Goal: Entertainment & Leisure: Consume media (video, audio)

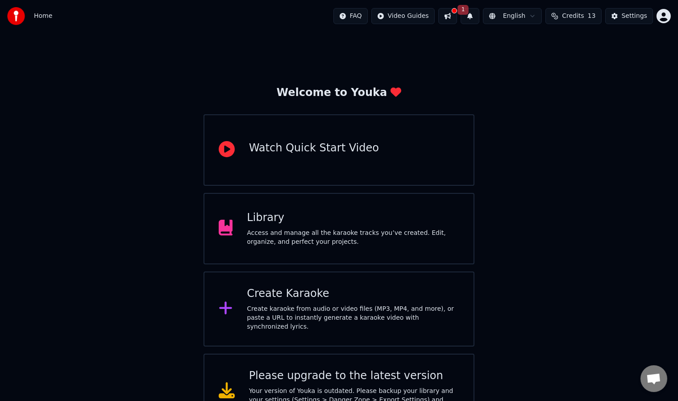
click at [309, 317] on div "Create karaoke from audio or video files (MP3, MP4, and more), or paste a URL t…" at bounding box center [353, 318] width 213 height 27
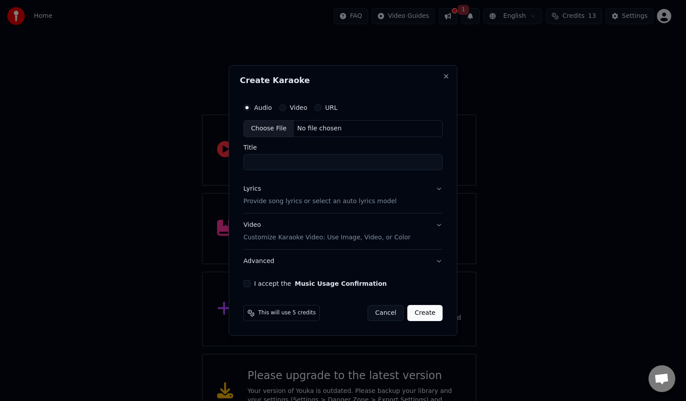
click at [397, 313] on button "Cancel" at bounding box center [386, 313] width 36 height 16
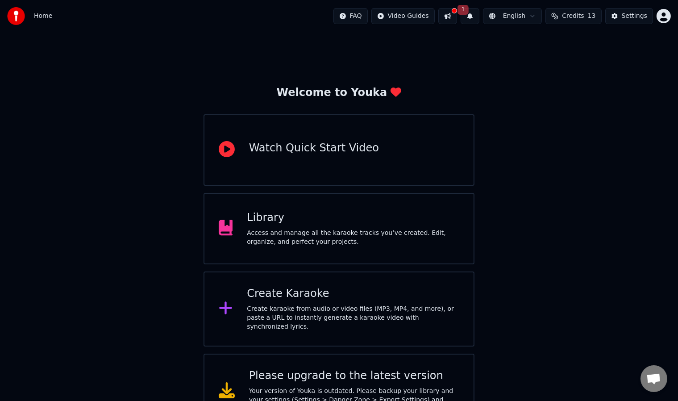
click at [355, 235] on div "Access and manage all the karaoke tracks you’ve created. Edit, organize, and pe…" at bounding box center [353, 238] width 213 height 18
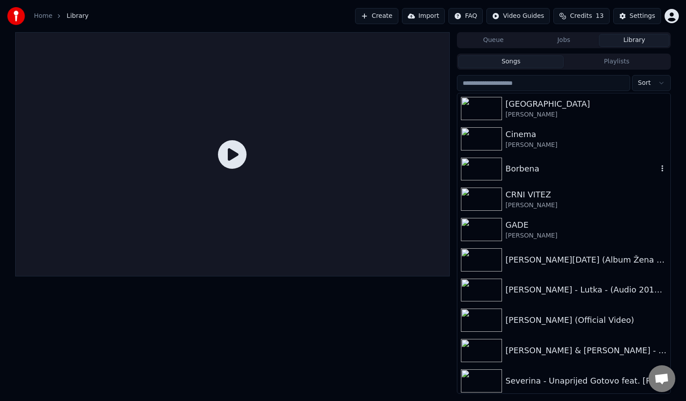
click at [576, 159] on div "Borbena" at bounding box center [563, 169] width 213 height 30
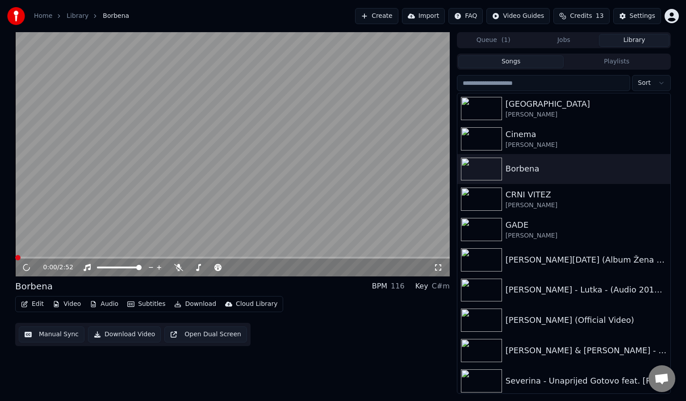
click at [434, 269] on icon at bounding box center [438, 267] width 9 height 7
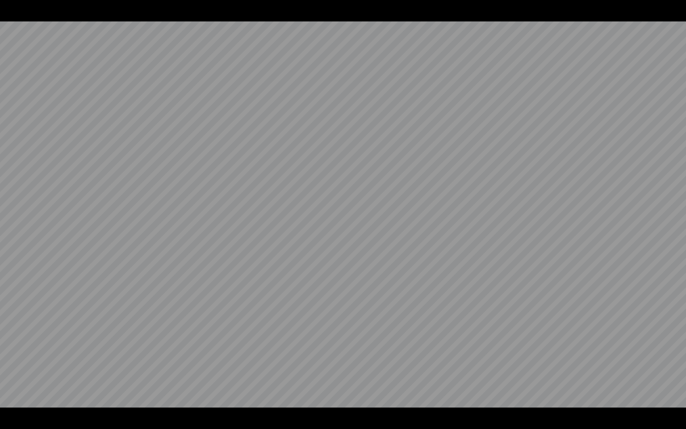
click at [450, 231] on video at bounding box center [343, 214] width 686 height 429
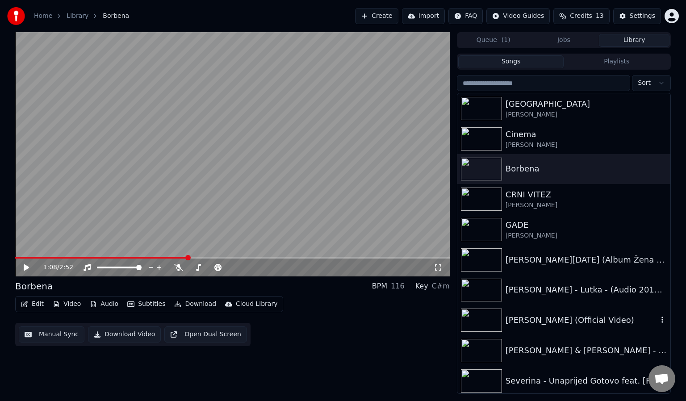
click at [577, 320] on div "[PERSON_NAME] (Official Video)" at bounding box center [582, 320] width 152 height 13
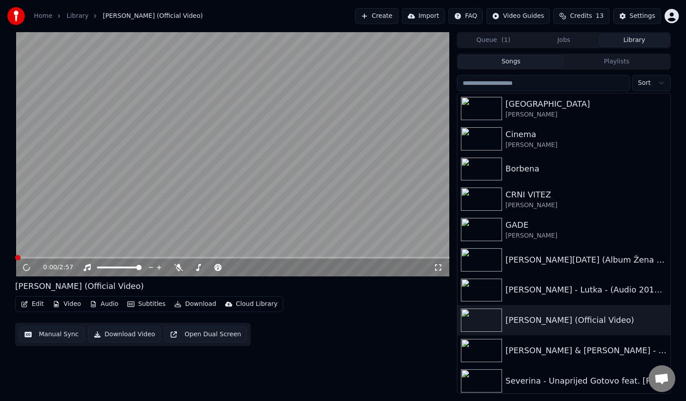
click at [436, 267] on icon at bounding box center [438, 267] width 9 height 7
click at [588, 116] on div "[PERSON_NAME]" at bounding box center [582, 114] width 152 height 9
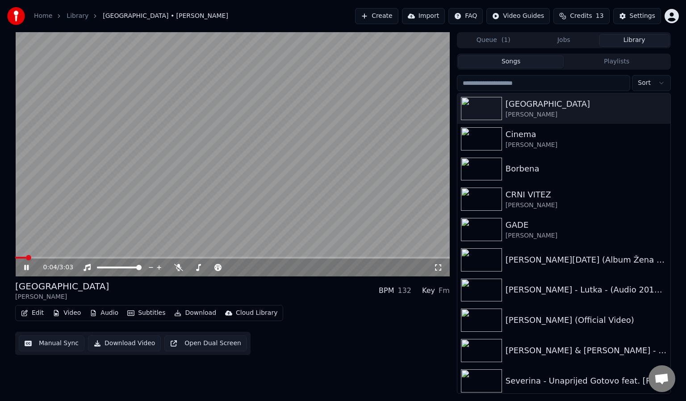
click at [440, 263] on div "0:04 / 3:03" at bounding box center [232, 267] width 427 height 9
click at [436, 270] on icon at bounding box center [438, 267] width 6 height 6
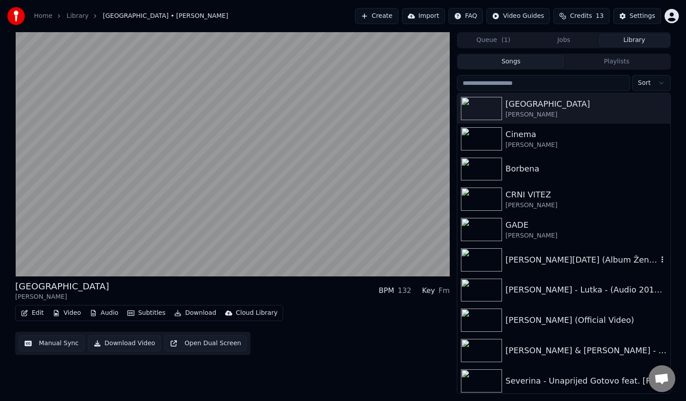
click at [559, 254] on div "[PERSON_NAME][DATE] (Album Žena bez adrese)" at bounding box center [582, 260] width 152 height 13
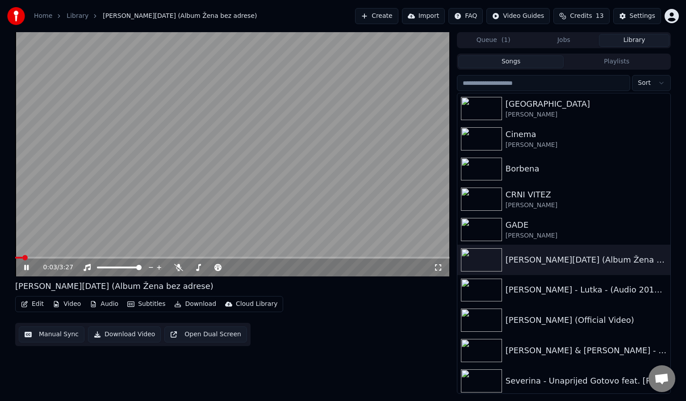
click at [435, 266] on icon at bounding box center [438, 267] width 9 height 7
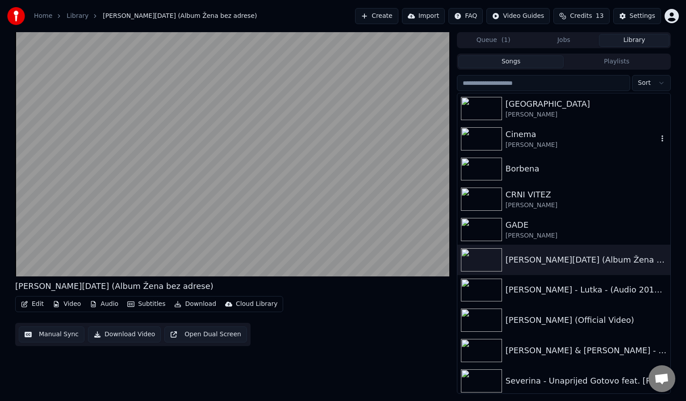
click at [611, 127] on div "Cinema [PERSON_NAME]" at bounding box center [563, 139] width 213 height 30
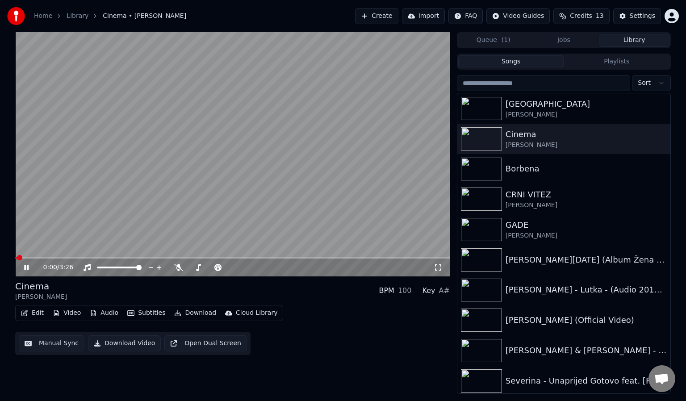
click at [437, 268] on icon at bounding box center [438, 267] width 9 height 7
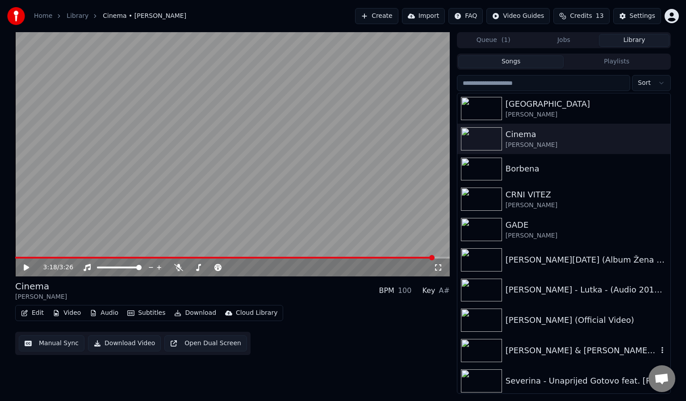
click at [499, 351] on img at bounding box center [481, 350] width 41 height 23
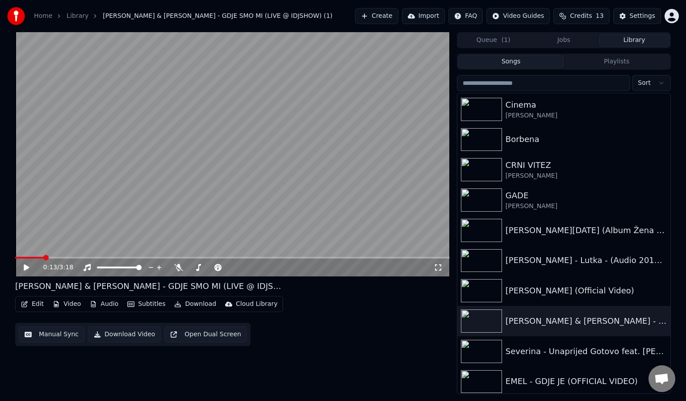
scroll to position [33, 0]
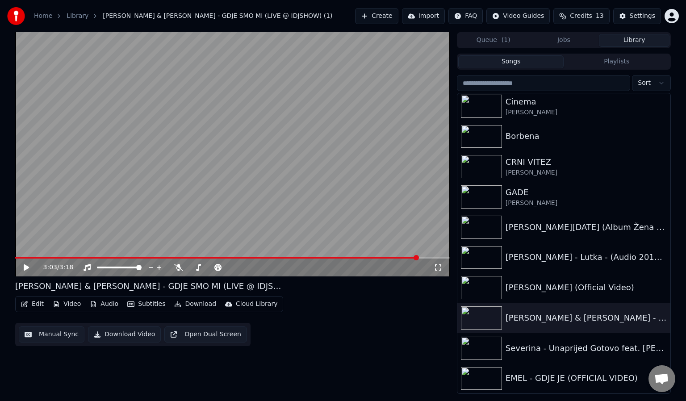
click at [517, 382] on div "EMEL - GDJE JE (OFFICIAL VIDEO)" at bounding box center [582, 378] width 152 height 13
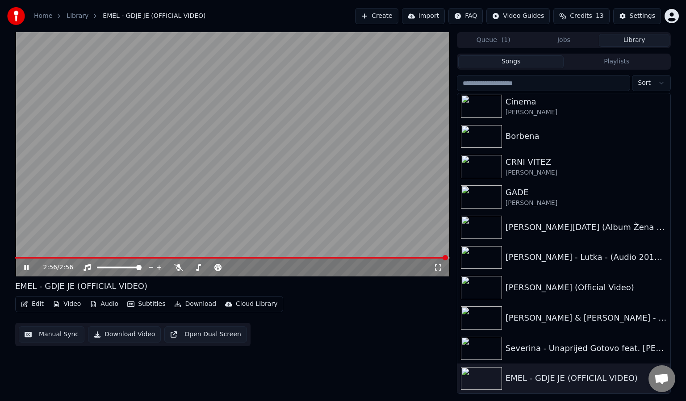
click at [355, 261] on div "2:56 / 2:56" at bounding box center [232, 268] width 435 height 18
click at [342, 188] on video at bounding box center [232, 154] width 435 height 244
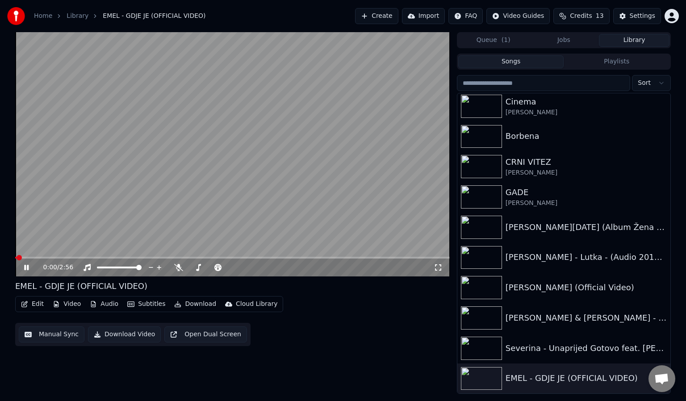
click at [342, 188] on video at bounding box center [232, 154] width 435 height 244
click at [539, 166] on div "CRNI VITEZ" at bounding box center [582, 162] width 152 height 13
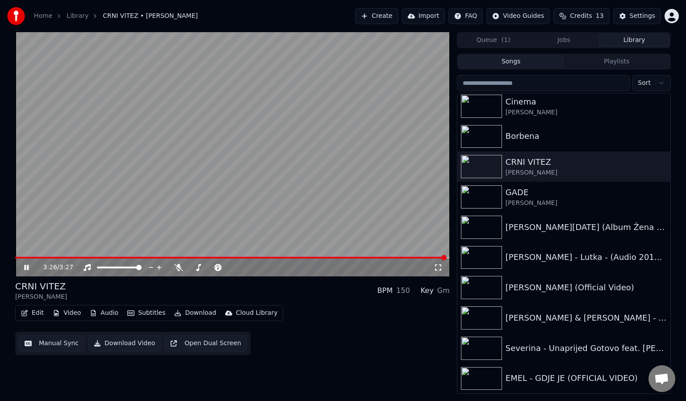
click at [346, 225] on video at bounding box center [232, 154] width 435 height 244
